Goal: Find specific page/section: Find specific page/section

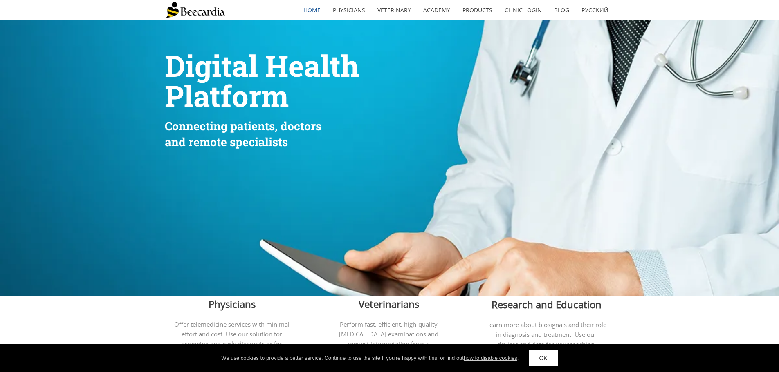
click at [546, 358] on link "OK" at bounding box center [543, 358] width 29 height 16
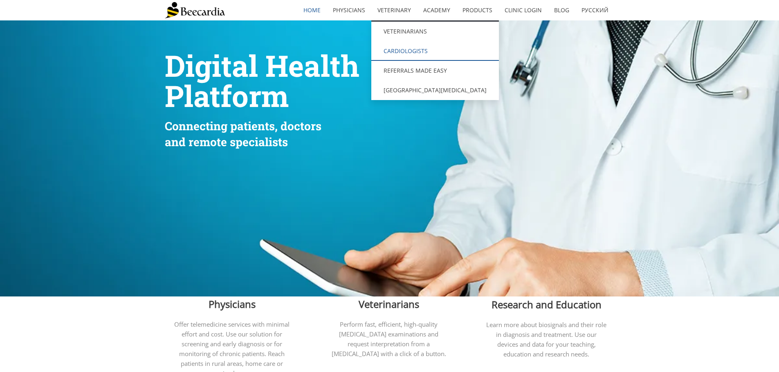
click at [399, 49] on link "Cardiologists" at bounding box center [435, 51] width 128 height 20
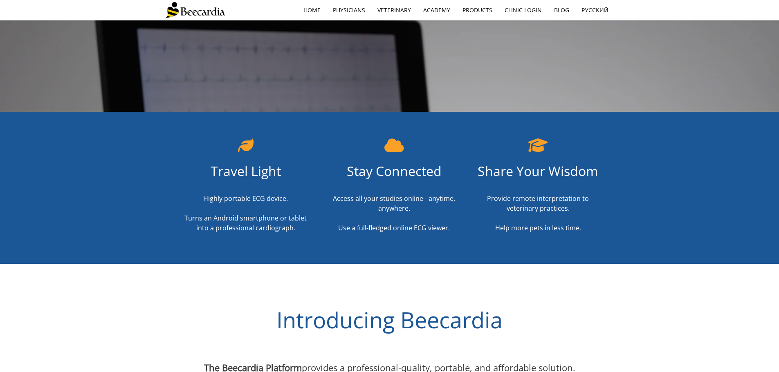
scroll to position [266, 0]
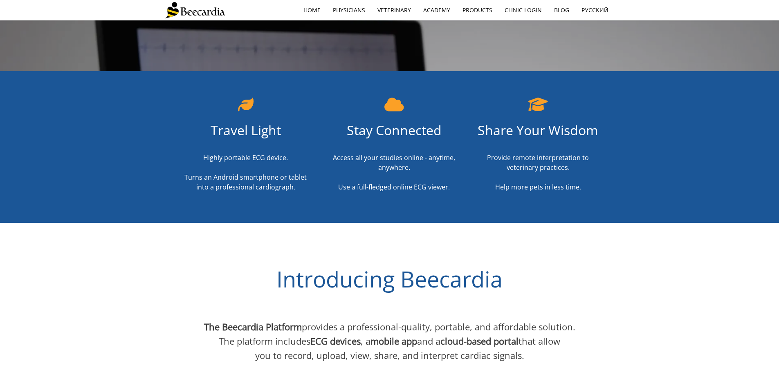
click at [220, 11] on img at bounding box center [195, 10] width 60 height 16
